Goal: Book appointment/travel/reservation

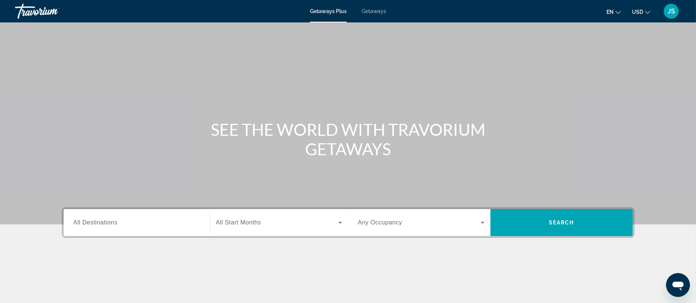
click at [102, 225] on span "All Destinations" at bounding box center [95, 222] width 44 height 6
click at [102, 225] on input "Destination All Destinations" at bounding box center [136, 223] width 126 height 9
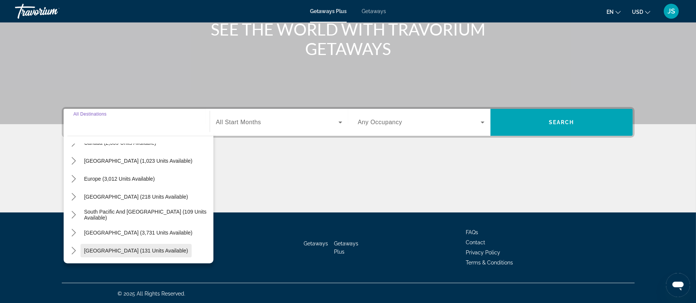
scroll to position [66, 0]
click at [89, 179] on span "Europe (3,012 units available)" at bounding box center [119, 180] width 71 height 6
type input "**********"
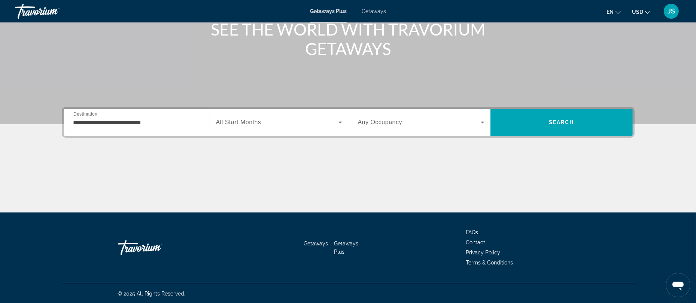
click at [223, 124] on span "All Start Months" at bounding box center [238, 122] width 45 height 6
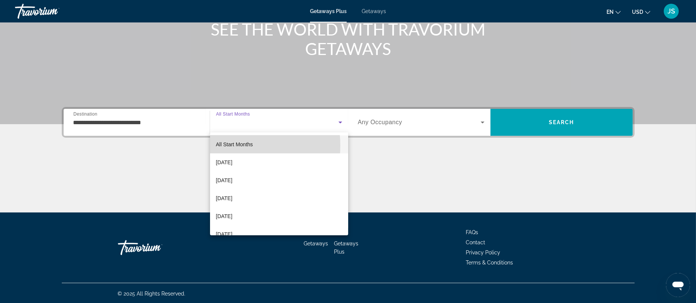
click at [229, 146] on span "All Start Months" at bounding box center [234, 144] width 37 height 6
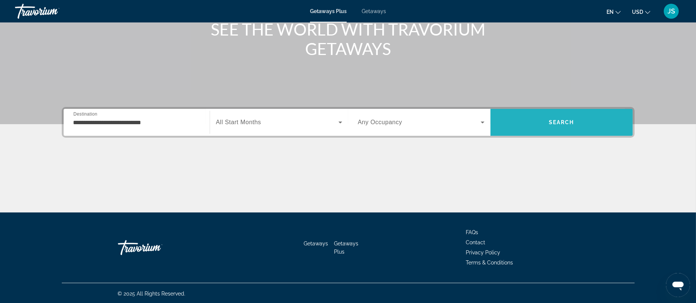
click at [534, 120] on span "Search" at bounding box center [561, 122] width 142 height 18
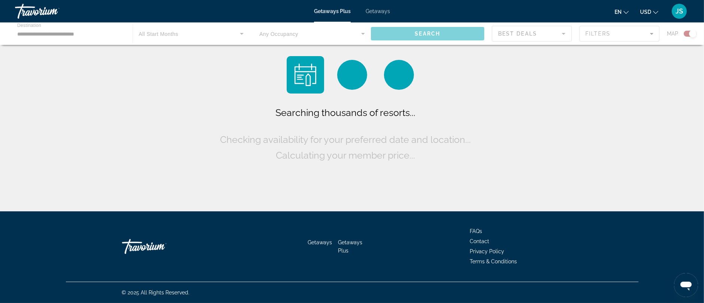
click at [534, 120] on div "Searching thousands of resorts... Checking availability for your preferred date…" at bounding box center [352, 107] width 704 height 215
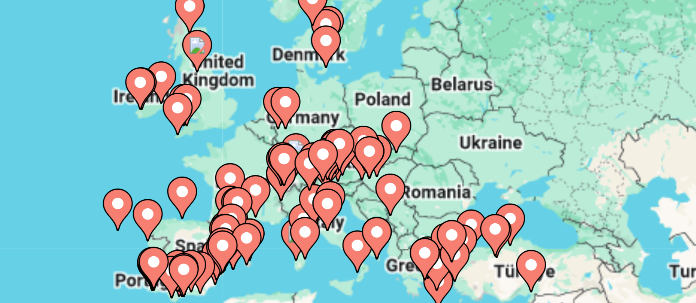
click at [414, 128] on icon "Main content" at bounding box center [412, 133] width 7 height 10
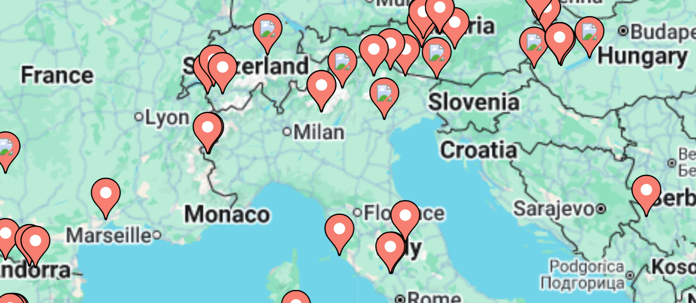
click at [405, 84] on gmp-advanced-marker "Main content" at bounding box center [407, 89] width 7 height 11
type input "**********"
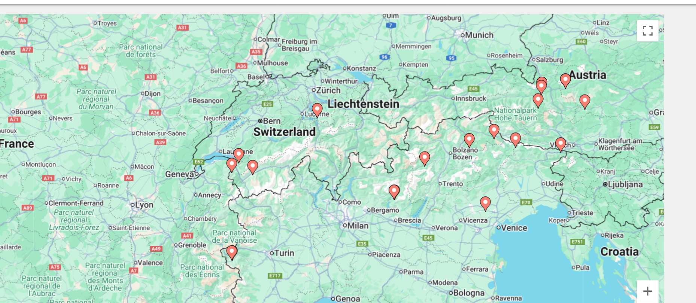
click at [347, 158] on image "Main content" at bounding box center [348, 157] width 4 height 4
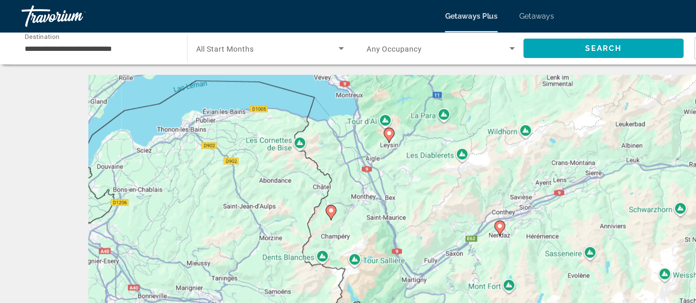
click at [374, 10] on span "Getaways" at bounding box center [374, 11] width 24 height 6
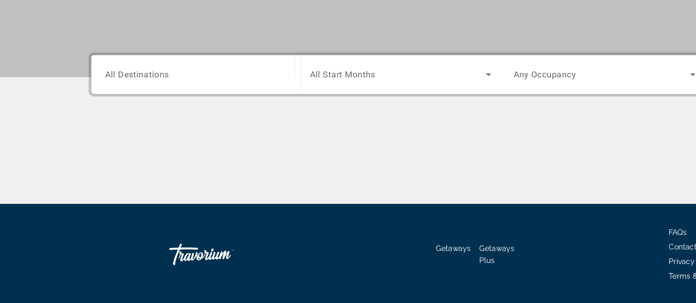
scroll to position [80, 0]
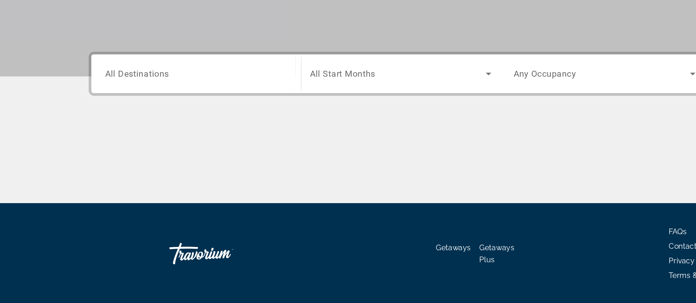
click at [265, 195] on div "Main content" at bounding box center [348, 205] width 573 height 56
